Goal: Task Accomplishment & Management: Complete application form

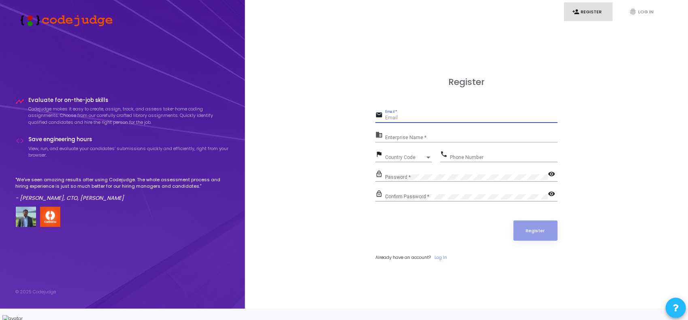
click at [402, 121] on input "Email *" at bounding box center [471, 118] width 172 height 6
type input "A"
type input "arvind.sharma260902@gmail.com"
click at [429, 141] on input "Enterprise Name *" at bounding box center [471, 138] width 172 height 6
type input "None"
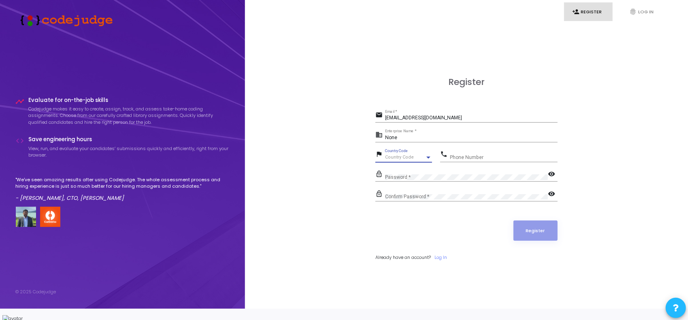
click at [399, 160] on span "Country Code" at bounding box center [399, 157] width 29 height 5
type input "india"
type input "9602430165"
click at [554, 180] on mat-icon "visibility" at bounding box center [553, 175] width 10 height 10
click at [549, 197] on mat-icon "visibility" at bounding box center [553, 195] width 10 height 10
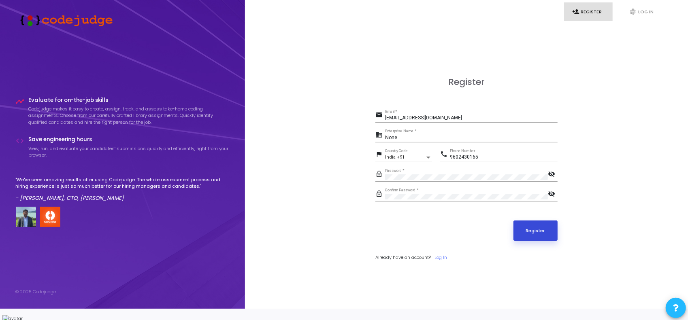
click at [539, 232] on button "Register" at bounding box center [535, 231] width 45 height 20
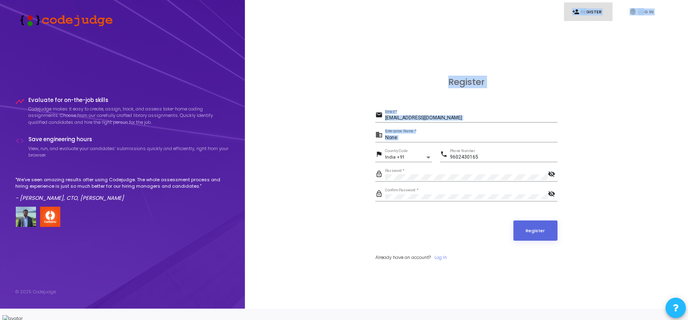
drag, startPoint x: 443, startPoint y: 151, endPoint x: 470, endPoint y: -3, distance: 156.6
click at [470, 0] on html "timeline Evaluate for on-the-job skills Codejudge makes it easy to create, assi…" at bounding box center [344, 160] width 688 height 320
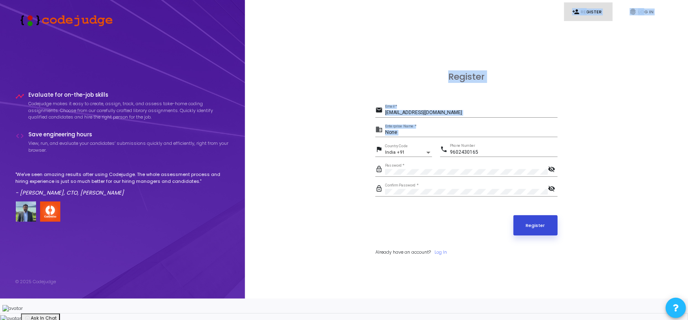
click at [535, 234] on button "Register" at bounding box center [535, 225] width 45 height 20
click at [52, 25] on img at bounding box center [64, 19] width 97 height 13
